Goal: Find specific page/section: Find specific page/section

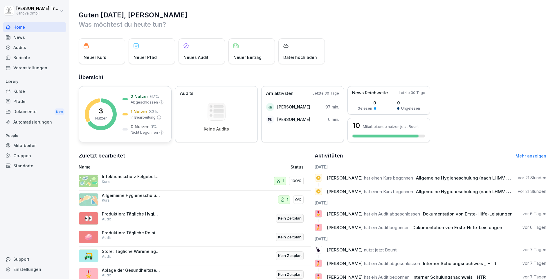
click at [145, 110] on p "1 Nutzer" at bounding box center [139, 112] width 17 height 6
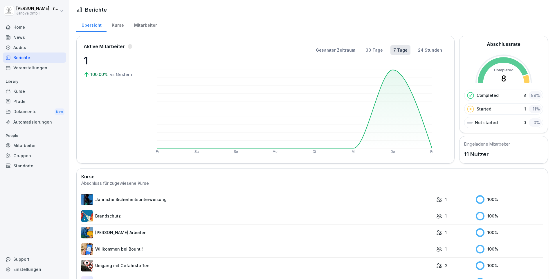
scroll to position [59, 0]
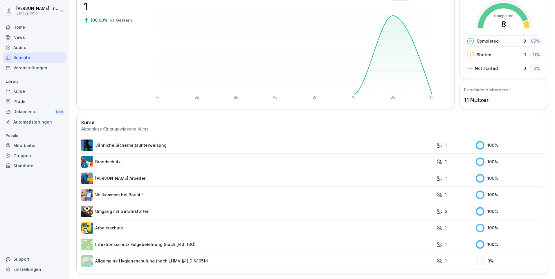
click at [437, 258] on div "1" at bounding box center [454, 261] width 37 height 6
click at [160, 255] on link "Allgemeine Hygieneschulung (nach LHMV §4) DIN10514" at bounding box center [257, 261] width 352 height 12
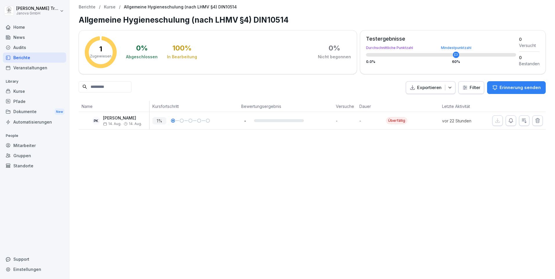
click at [21, 27] on div "Home" at bounding box center [34, 27] width 63 height 10
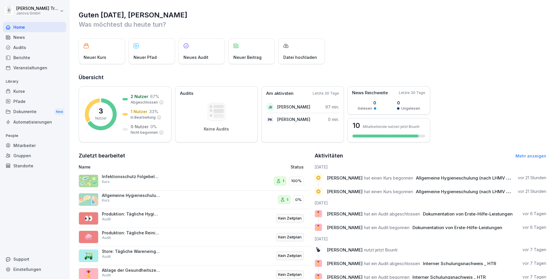
click at [277, 181] on icon at bounding box center [278, 181] width 5 height 5
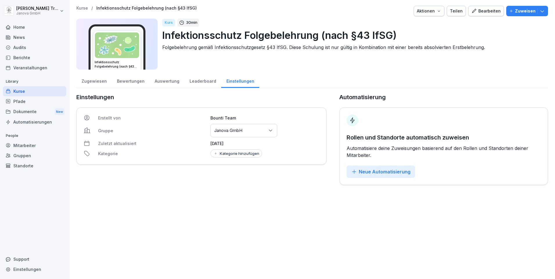
click at [158, 81] on div "Auswertung" at bounding box center [166, 80] width 35 height 15
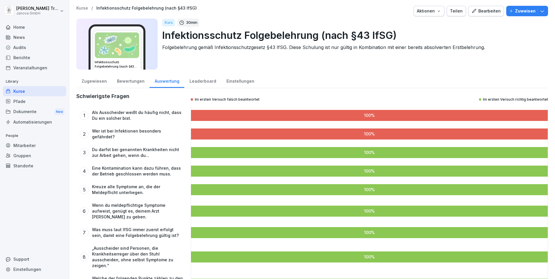
click at [100, 79] on div "Zugewiesen" at bounding box center [93, 80] width 35 height 15
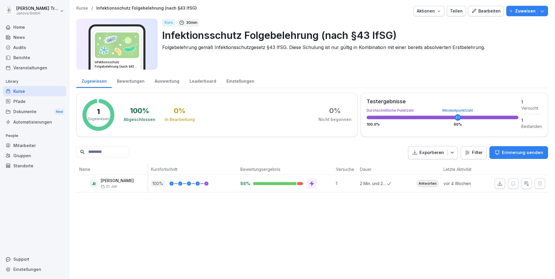
click at [22, 26] on div "Home" at bounding box center [34, 27] width 63 height 10
